Goal: Information Seeking & Learning: Check status

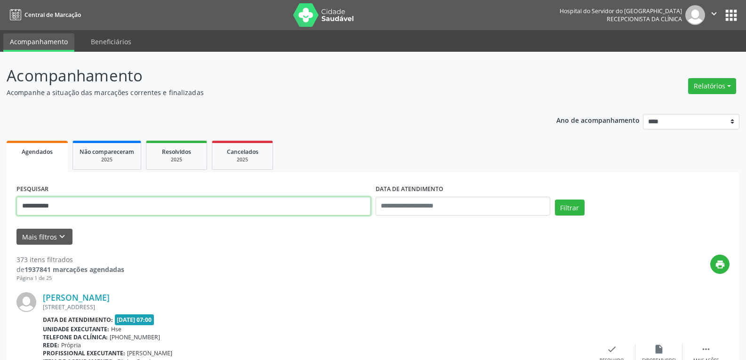
click at [555, 200] on button "Filtrar" at bounding box center [570, 208] width 30 height 16
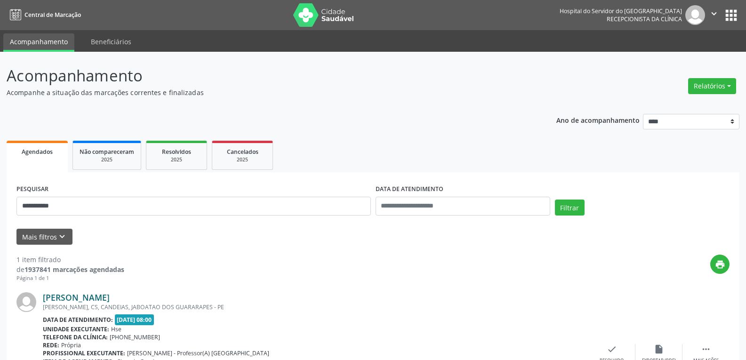
click at [110, 297] on link "[PERSON_NAME]" at bounding box center [76, 297] width 67 height 10
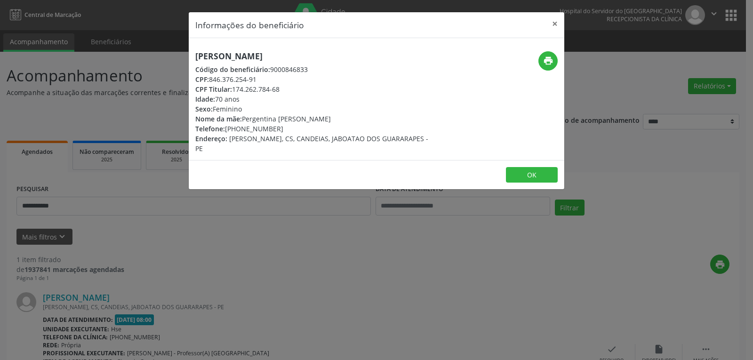
drag, startPoint x: 355, startPoint y: 59, endPoint x: 147, endPoint y: 58, distance: 208.5
click at [147, 58] on div "Informações do beneficiário × [PERSON_NAME] Código do beneficiário: 9000846833 …" at bounding box center [376, 180] width 753 height 360
copy h5 "[PERSON_NAME]"
drag, startPoint x: 289, startPoint y: 87, endPoint x: 234, endPoint y: 90, distance: 54.7
click at [234, 90] on div "CPF Titular: 174.262.784-68" at bounding box center [313, 89] width 237 height 10
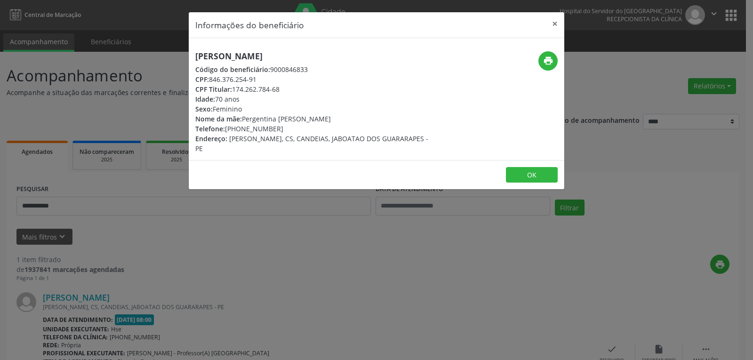
copy div "174.262.784-68"
drag, startPoint x: 278, startPoint y: 131, endPoint x: 241, endPoint y: 129, distance: 37.2
click at [241, 129] on div "Telefone: [PHONE_NUMBER]" at bounding box center [313, 129] width 237 height 10
copy div "98959-9716"
click at [546, 60] on icon "print" at bounding box center [548, 61] width 10 height 10
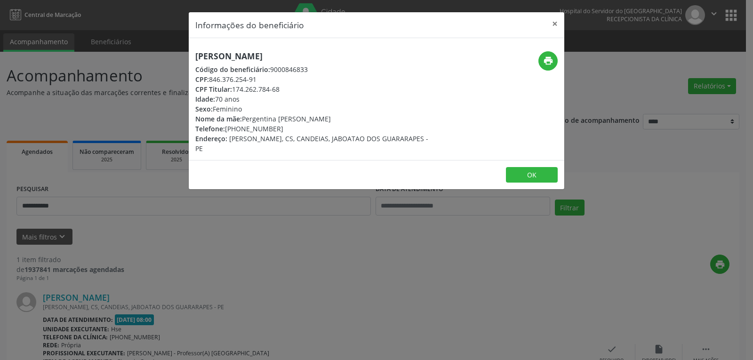
drag, startPoint x: 286, startPoint y: 87, endPoint x: 234, endPoint y: 92, distance: 52.0
click at [234, 92] on div "CPF Titular: 174.262.784-68" at bounding box center [313, 89] width 237 height 10
copy div "174.262.784-68"
click at [548, 24] on button "×" at bounding box center [555, 23] width 19 height 23
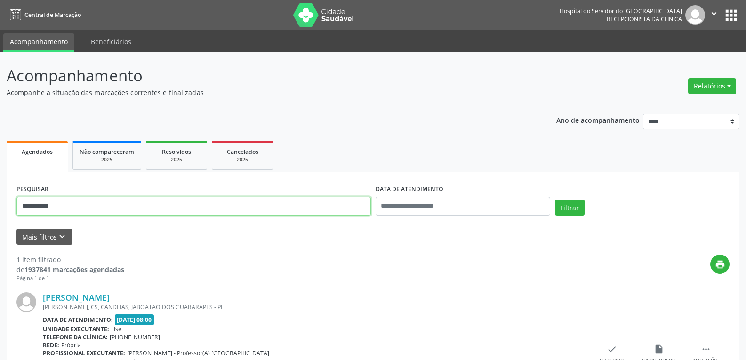
drag, startPoint x: 7, startPoint y: 215, endPoint x: 0, endPoint y: 225, distance: 12.1
click at [0, 225] on div "**********" at bounding box center [373, 247] width 746 height 391
paste input "***"
type input "**********"
click at [555, 200] on button "Filtrar" at bounding box center [570, 208] width 30 height 16
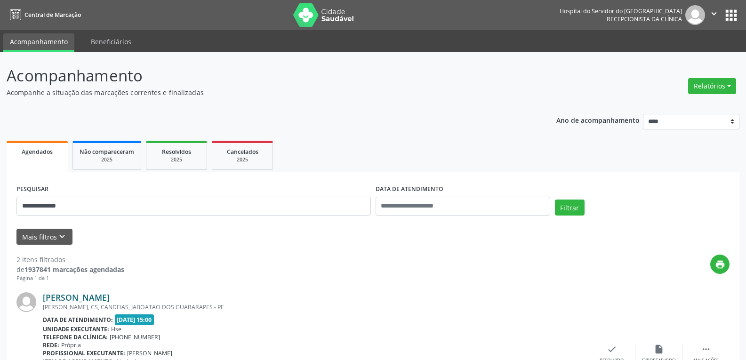
click at [85, 302] on link "[PERSON_NAME]" at bounding box center [76, 297] width 67 height 10
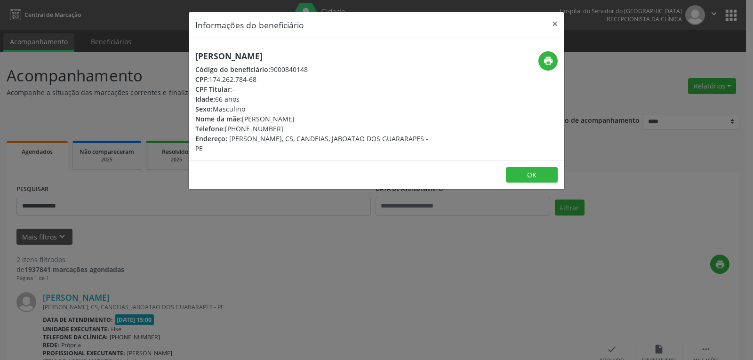
drag, startPoint x: 368, startPoint y: 48, endPoint x: 213, endPoint y: 50, distance: 154.4
click at [188, 46] on div "Informações do beneficiário × [PERSON_NAME] Código do beneficiário: 9000840148 …" at bounding box center [376, 180] width 753 height 360
copy h5 "[PERSON_NAME]"
